Goal: Task Accomplishment & Management: Use online tool/utility

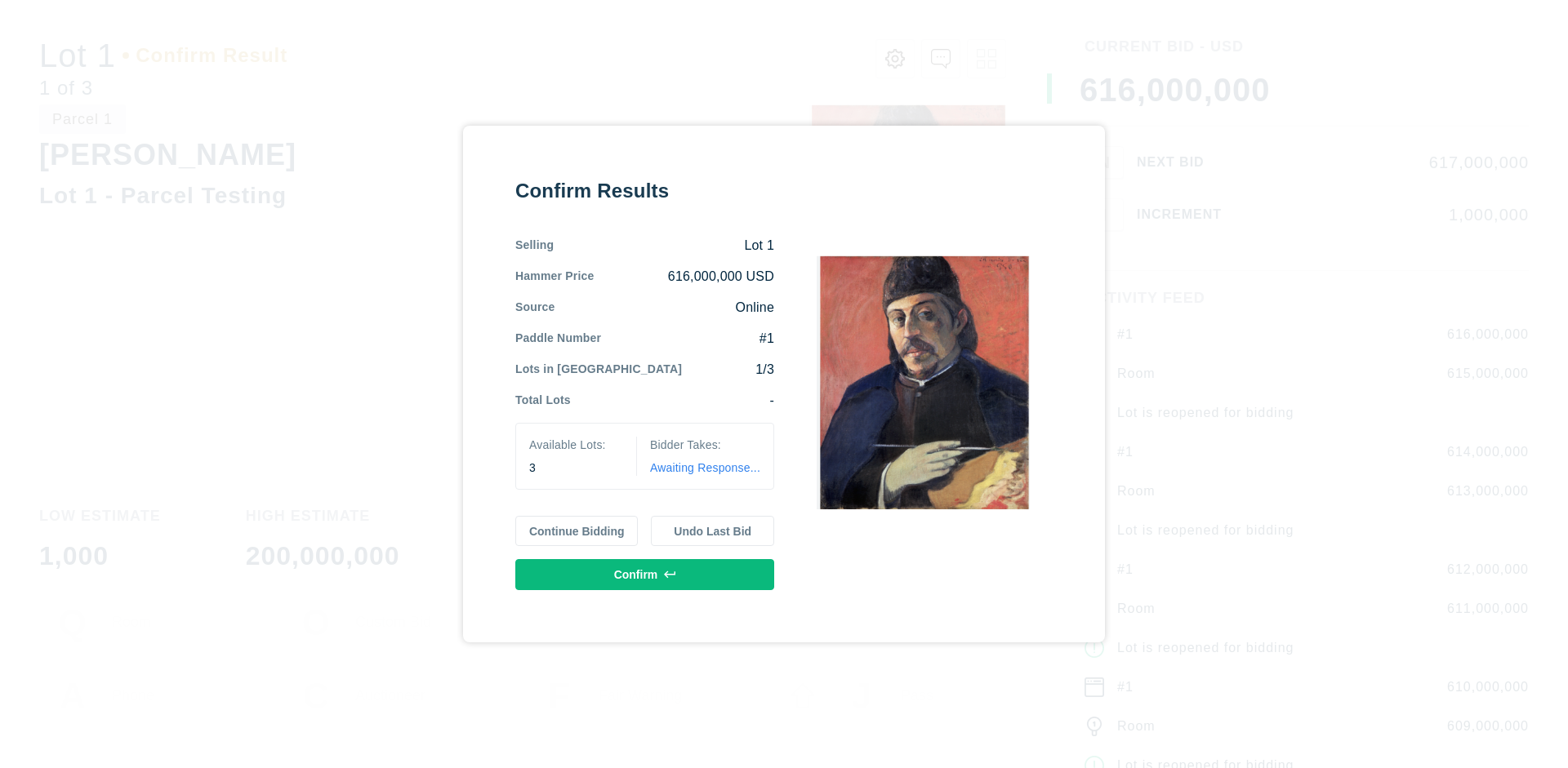
click at [577, 530] on button "Continue Bidding" at bounding box center [576, 531] width 124 height 31
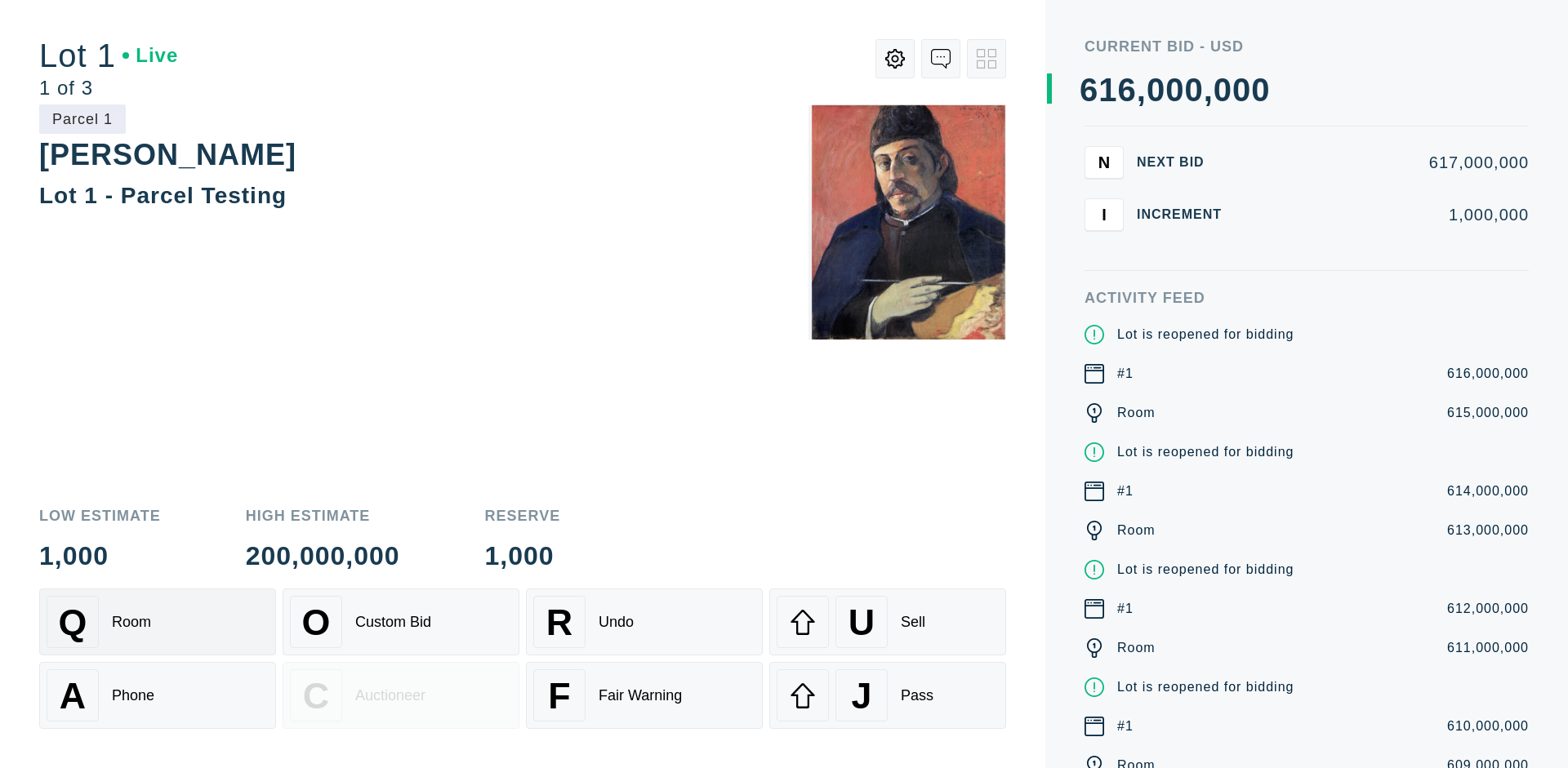
click at [158, 622] on div "Q Room" at bounding box center [158, 622] width 222 height 53
